Goal: Transaction & Acquisition: Download file/media

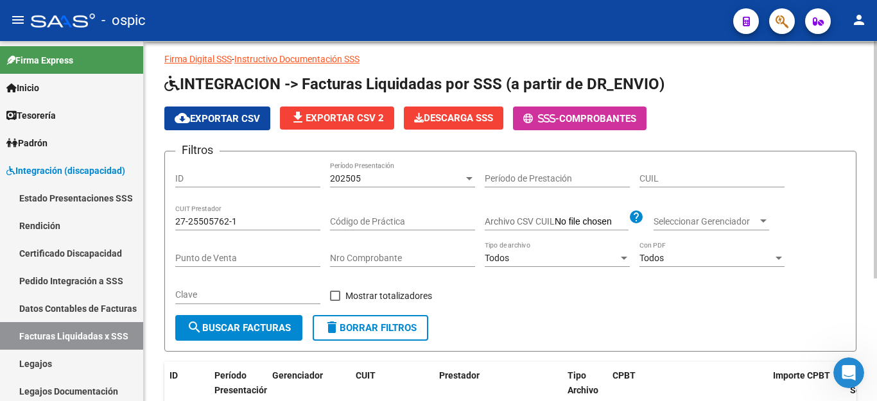
scroll to position [59, 0]
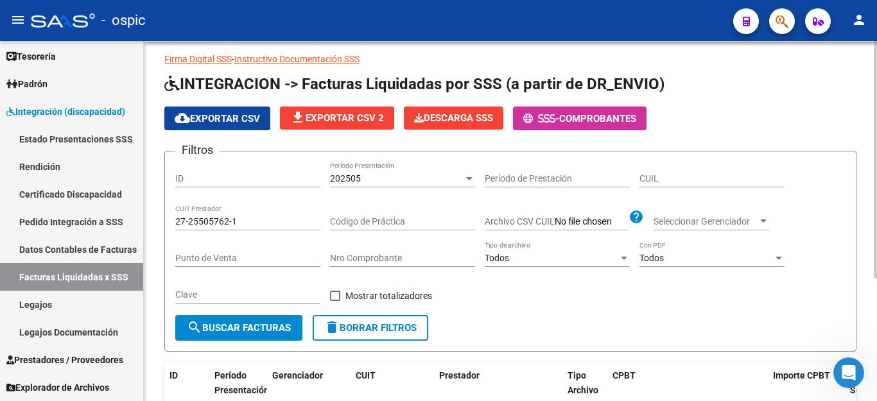
click at [388, 175] on div "202505" at bounding box center [397, 178] width 134 height 11
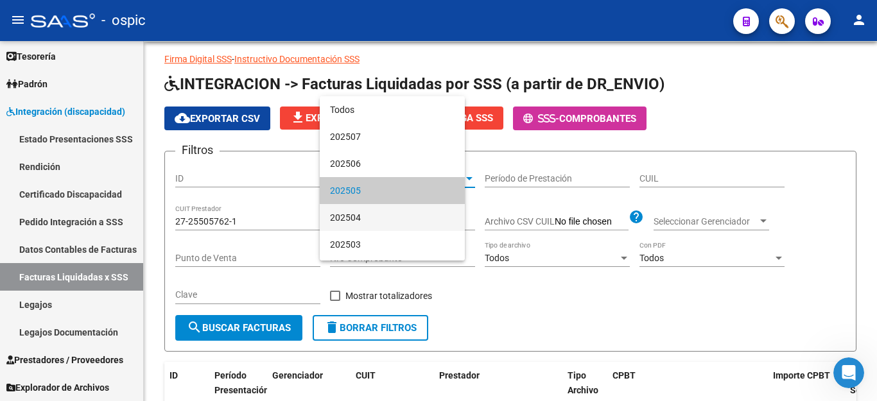
scroll to position [12, 0]
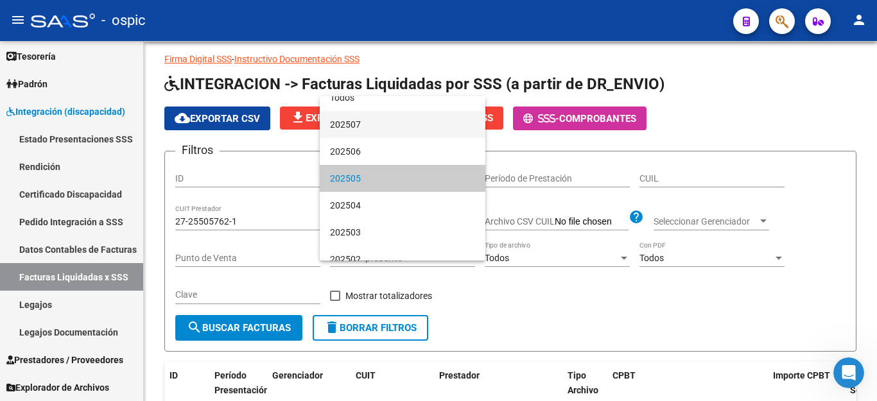
click at [383, 129] on span "202507" at bounding box center [402, 124] width 145 height 27
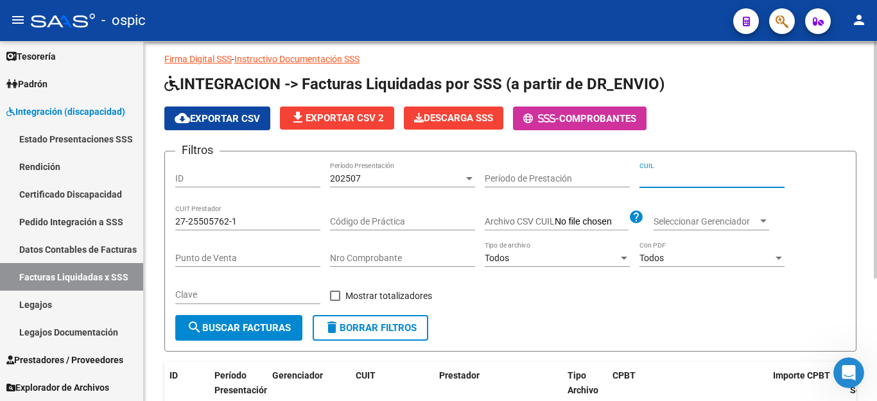
paste input "27-54504927-4"
type input "27-54504927-4"
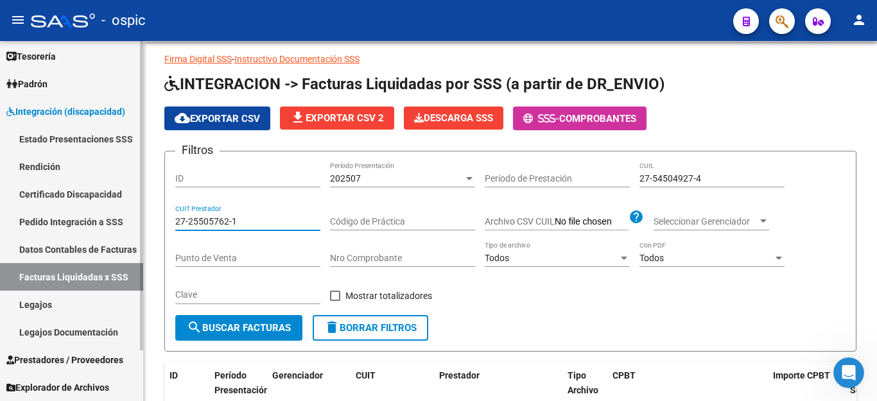
drag, startPoint x: 249, startPoint y: 223, endPoint x: 60, endPoint y: 222, distance: 188.8
click at [60, 222] on mat-sidenav-container "Firma Express Inicio Calendario SSS Instructivos Contacto OS Tesorería Extracto…" at bounding box center [438, 221] width 877 height 360
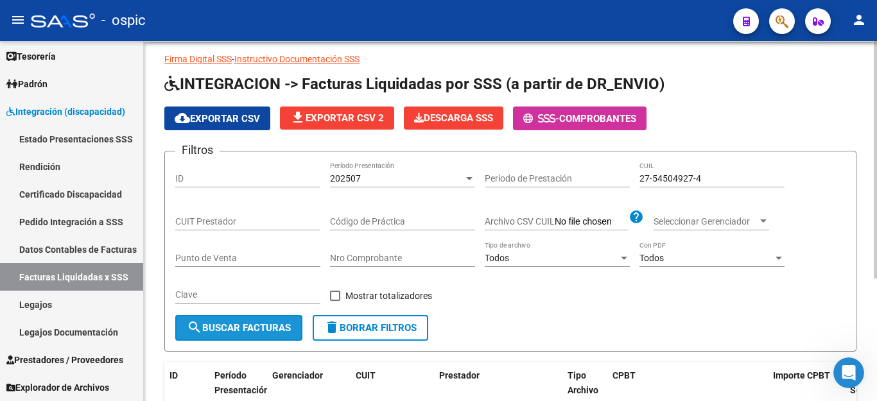
click at [236, 323] on span "search Buscar Facturas" at bounding box center [239, 328] width 104 height 12
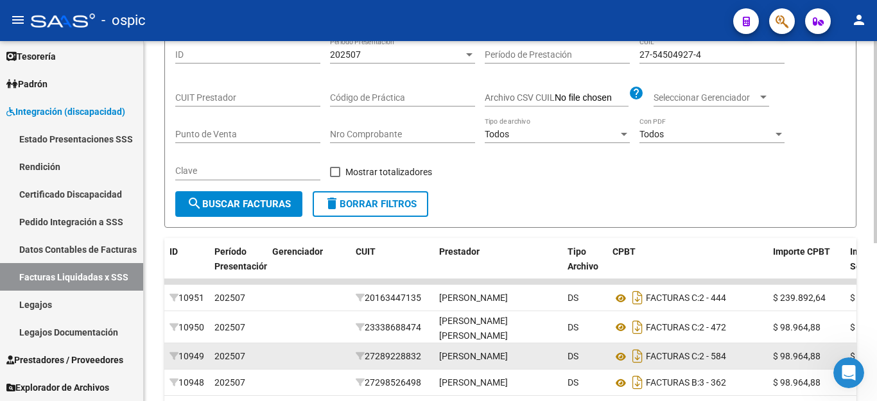
scroll to position [282, 0]
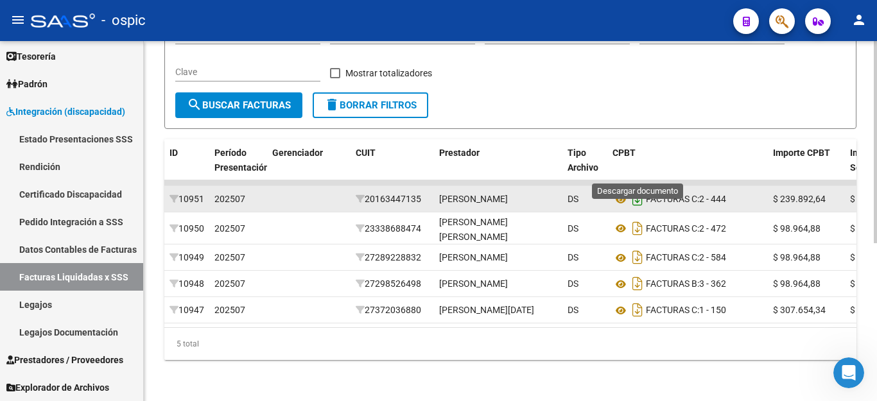
click at [642, 189] on icon "Descargar documento" at bounding box center [637, 199] width 17 height 21
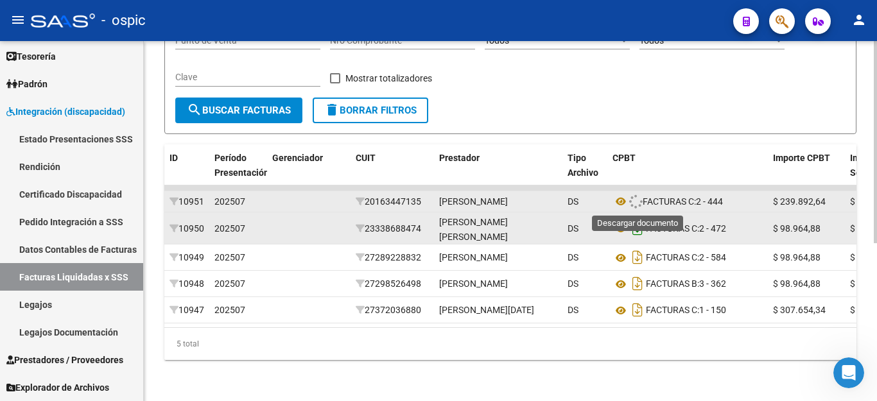
click at [635, 218] on icon "Descargar documento" at bounding box center [637, 228] width 17 height 21
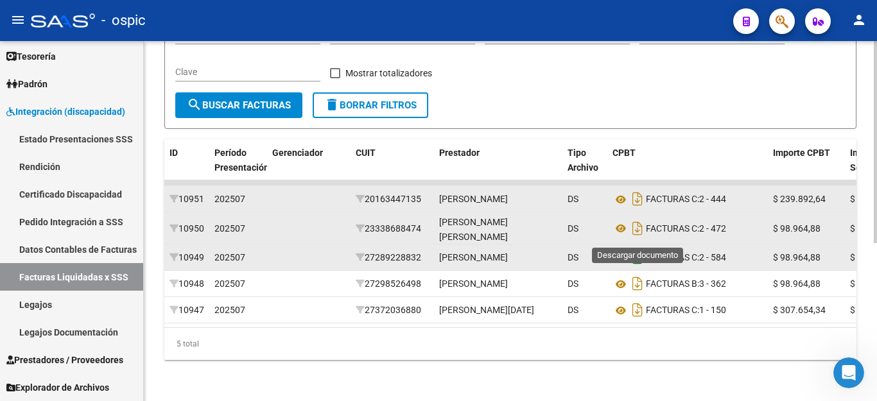
click at [634, 247] on icon "Descargar documento" at bounding box center [637, 257] width 17 height 21
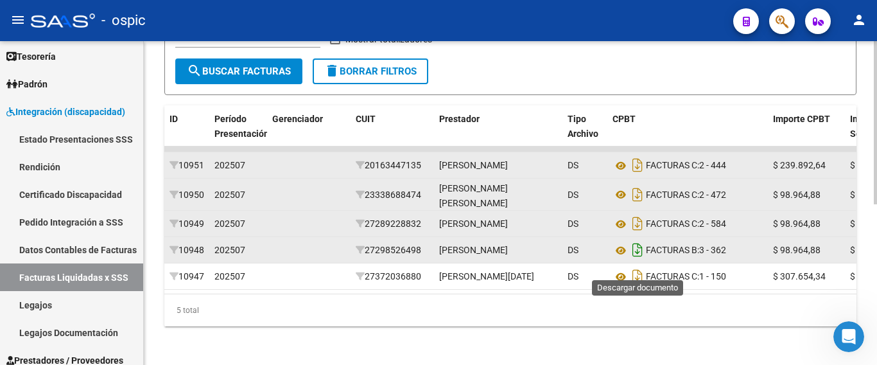
click at [635, 260] on icon "Descargar documento" at bounding box center [637, 250] width 17 height 21
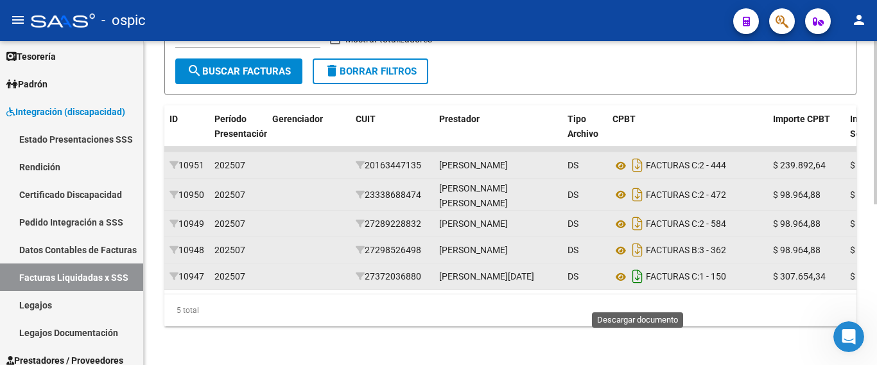
click at [635, 286] on icon "Descargar documento" at bounding box center [637, 276] width 17 height 21
